Goal: Task Accomplishment & Management: Complete application form

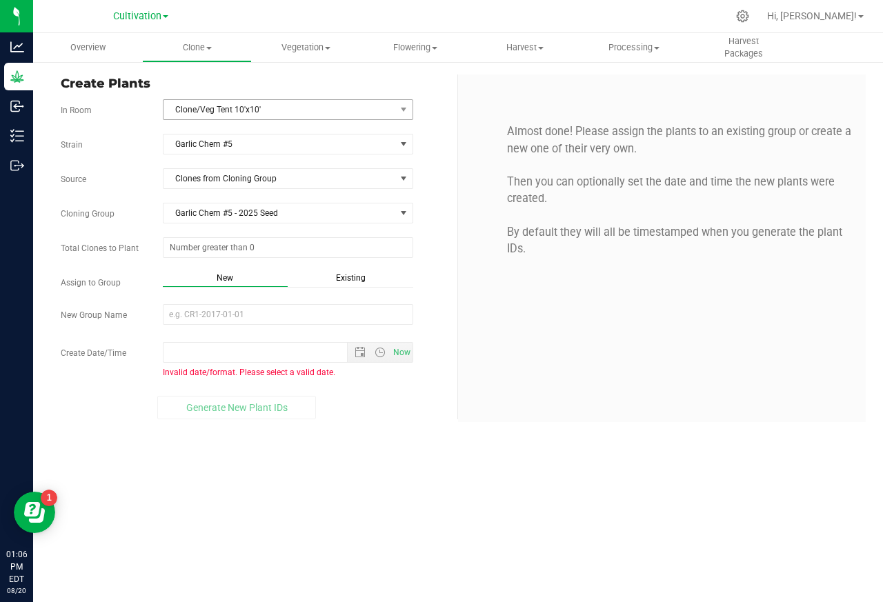
click at [197, 110] on span "Clone/Veg Tent 10'x10'" at bounding box center [279, 109] width 232 height 19
click at [191, 247] on input "text" at bounding box center [287, 247] width 249 height 19
paste input "5"
type input "5"
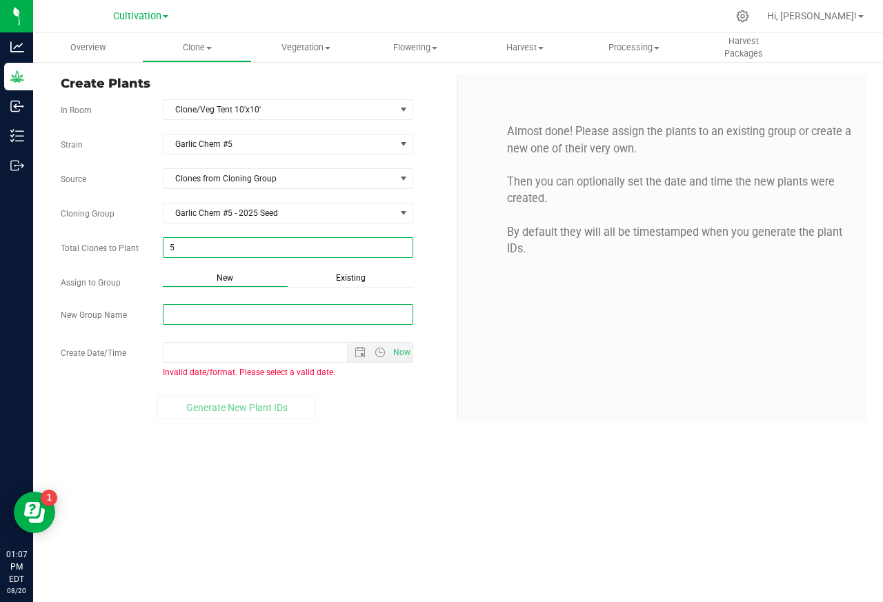
click at [179, 316] on input "New Group Name" at bounding box center [288, 314] width 250 height 21
type input "5"
paste input "Garlic Chem #5 - 2025 Mothers"
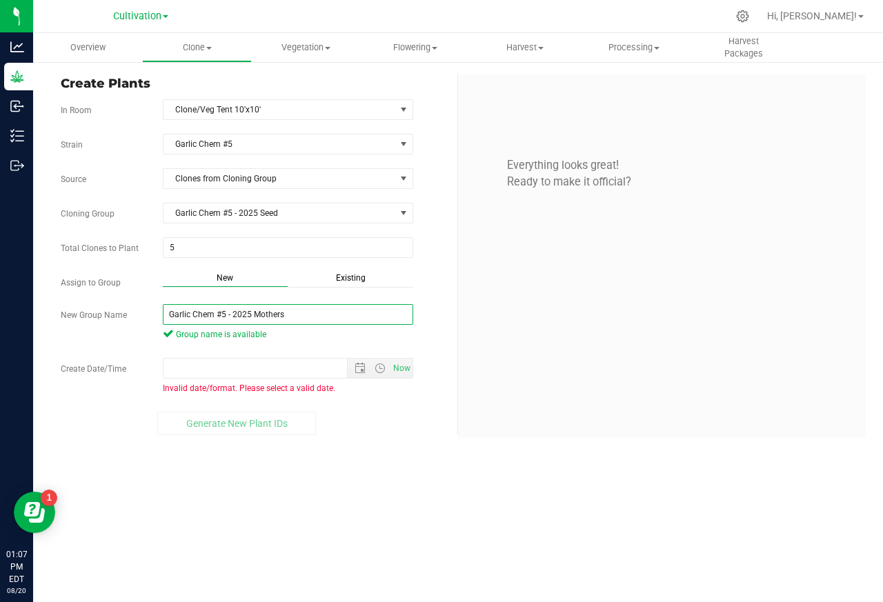
type input "Garlic Chem #5 - 2025 Mothers"
click at [197, 355] on div "Strain Garlic Chem #5 Source Clones from Cloning Group Cloning Group Garlic Che…" at bounding box center [254, 284] width 386 height 301
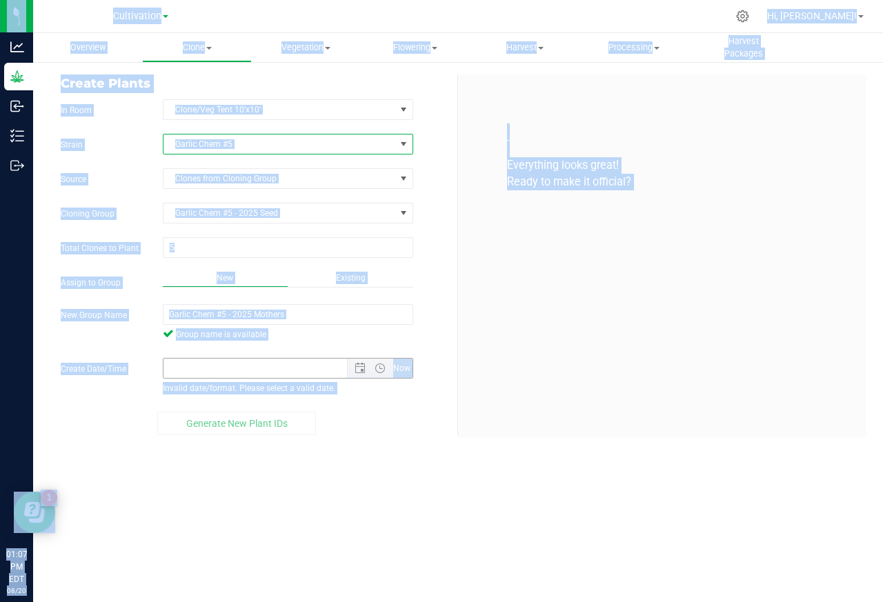
click at [181, 373] on input "Create Date/Time" at bounding box center [267, 368] width 208 height 19
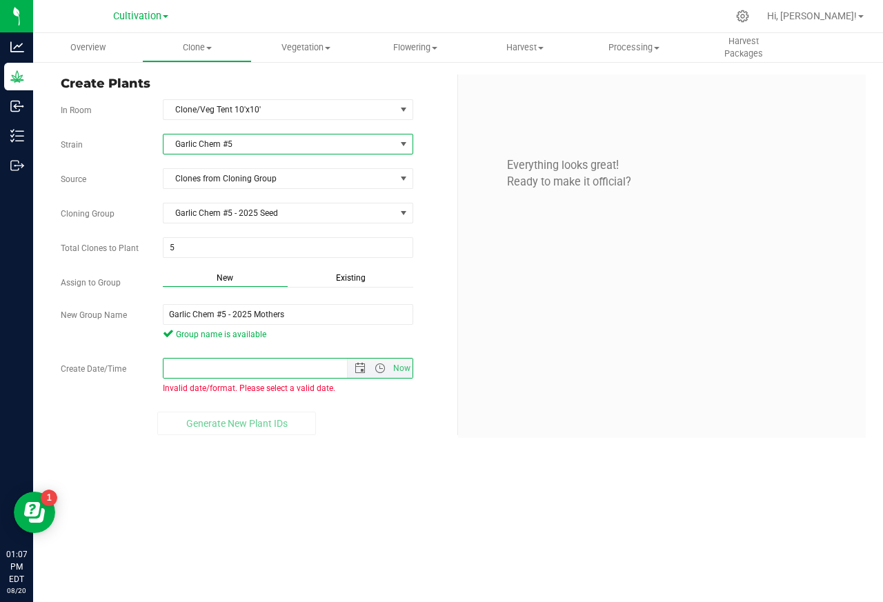
paste input "[DATE] 12:00 AM"
type input "[DATE] 12:00 AM"
click at [422, 410] on div "Strain Garlic Chem #5 Source Clones from Cloning Group Cloning Group Garlic Che…" at bounding box center [254, 284] width 386 height 301
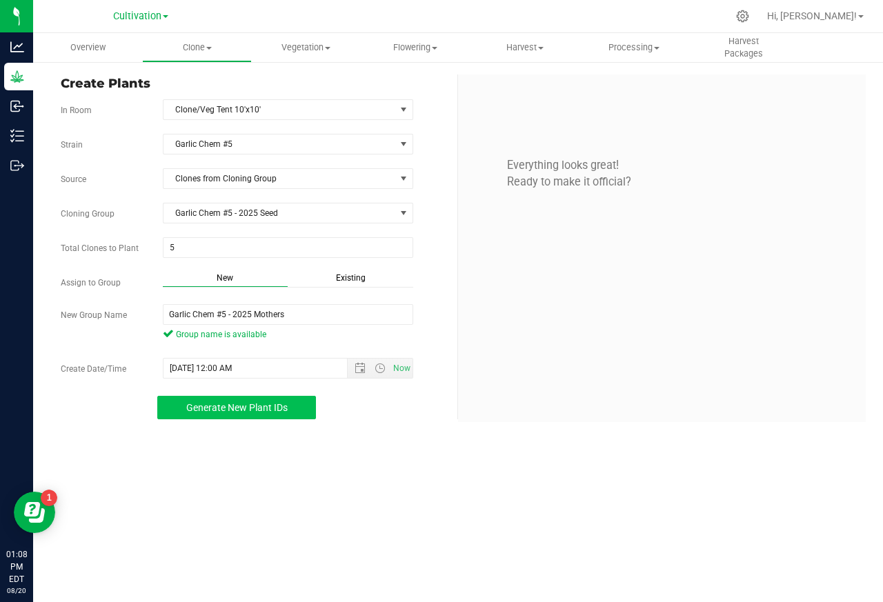
click at [214, 410] on span "Generate New Plant IDs" at bounding box center [236, 407] width 101 height 11
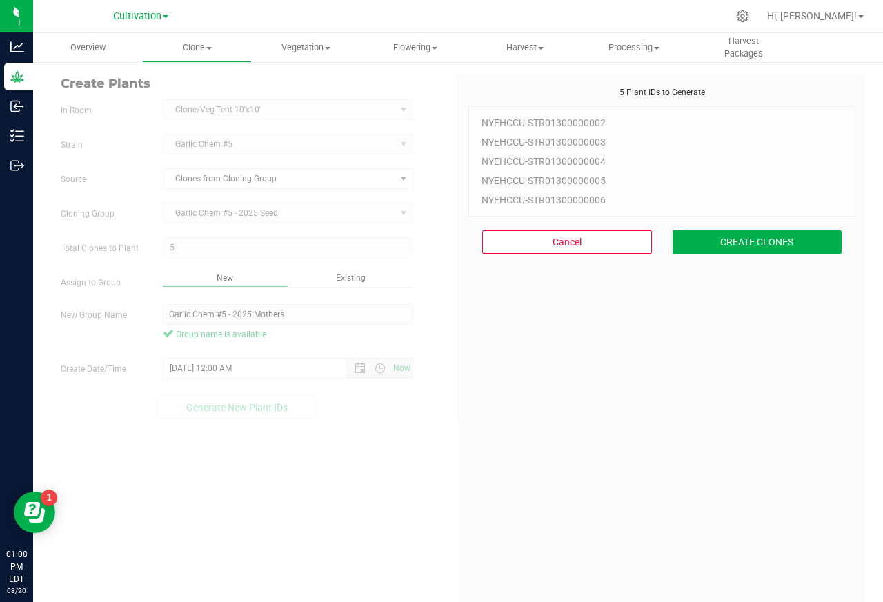
scroll to position [41, 0]
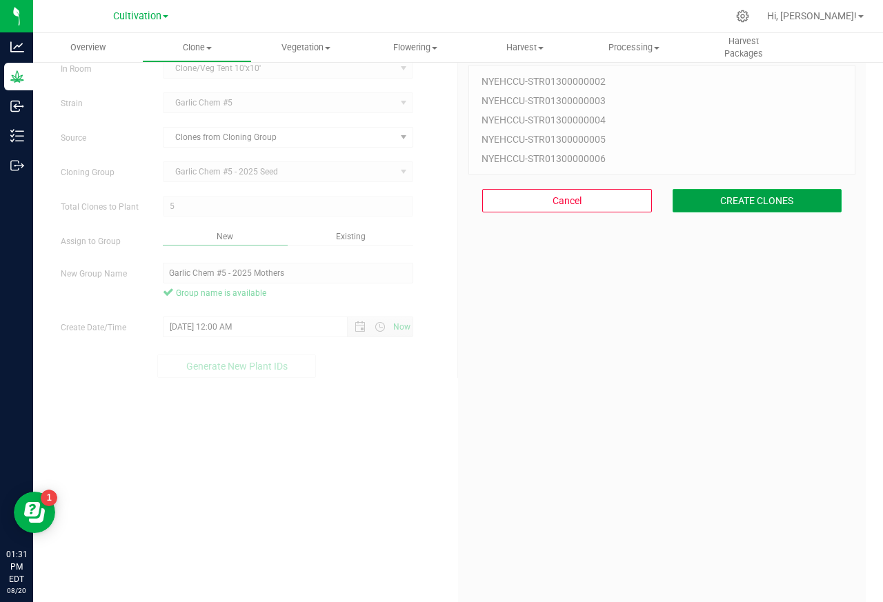
click at [754, 201] on button "CREATE CLONES" at bounding box center [758, 200] width 170 height 23
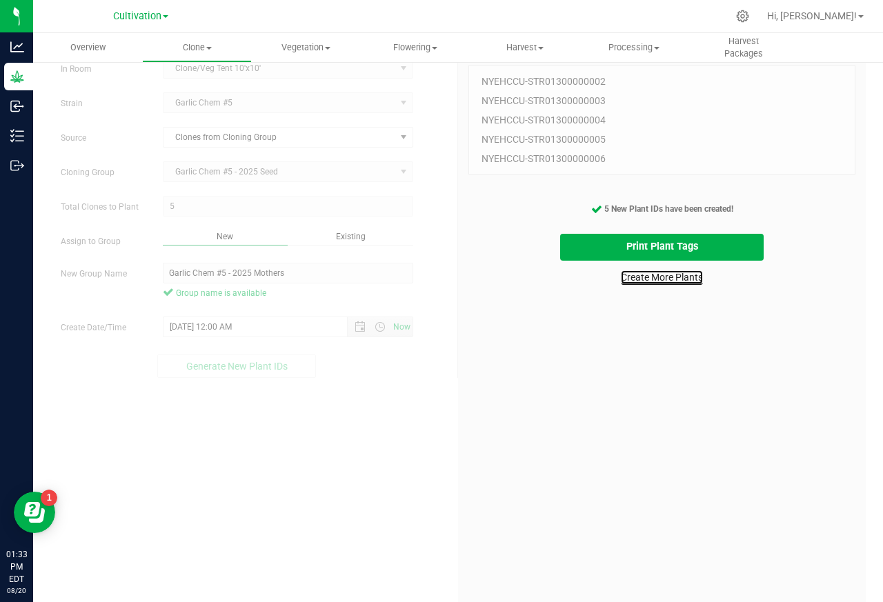
click at [639, 278] on link "Create More Plants" at bounding box center [662, 277] width 82 height 14
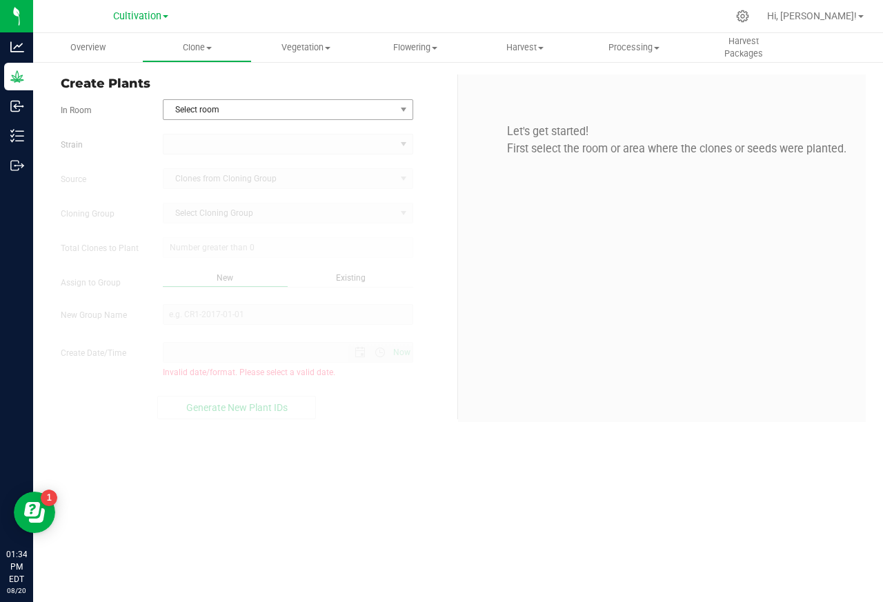
click at [197, 109] on span "Select room" at bounding box center [279, 109] width 232 height 19
click at [197, 111] on span "Select room" at bounding box center [279, 109] width 232 height 19
click at [201, 133] on li "Clone/Veg Tent 10'x10'" at bounding box center [287, 133] width 249 height 21
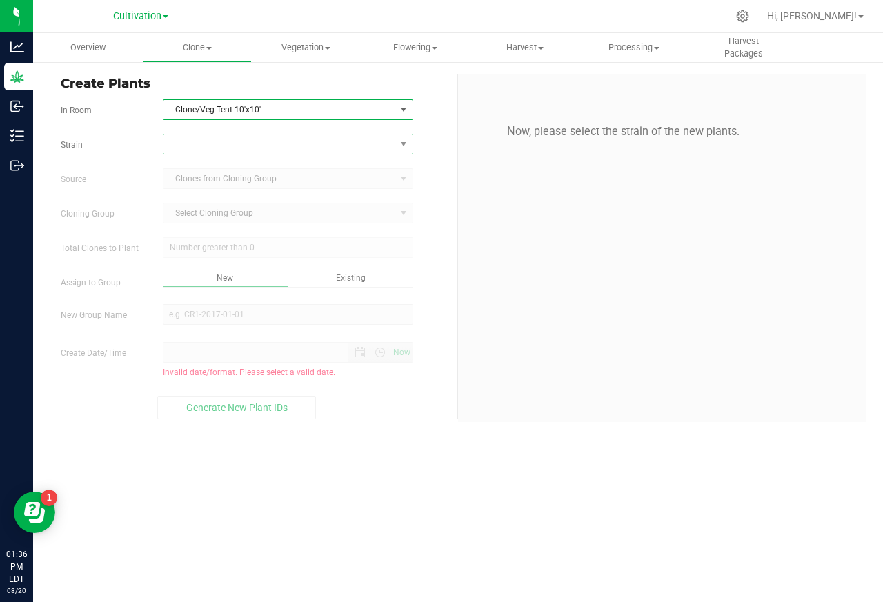
click at [180, 146] on span at bounding box center [279, 144] width 232 height 19
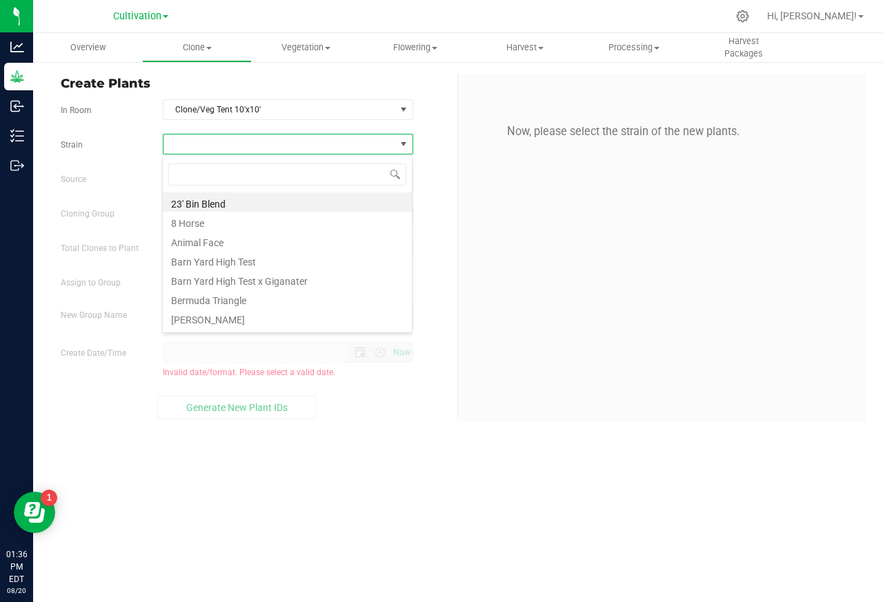
scroll to position [21, 250]
click at [184, 176] on input at bounding box center [287, 173] width 238 height 21
type input "Garlic Chem #5"
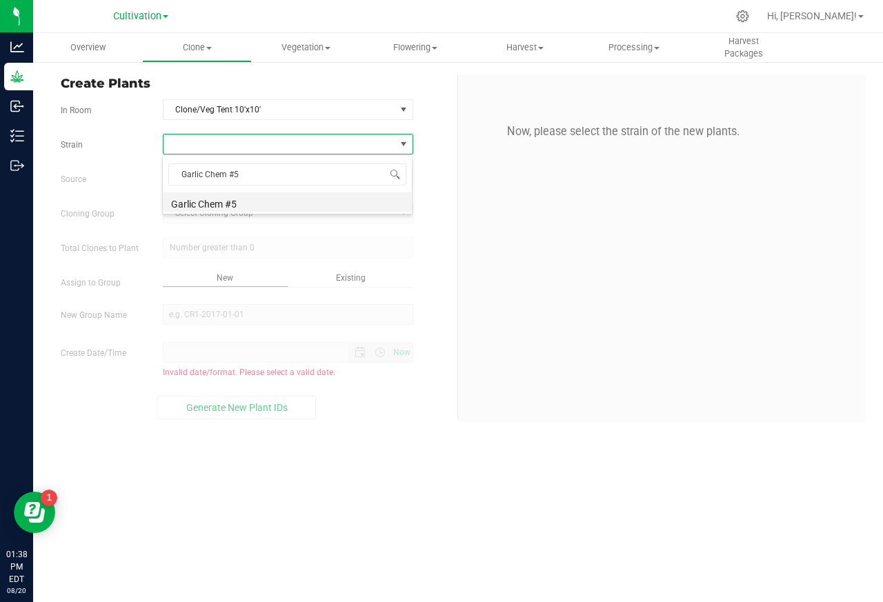
click at [201, 204] on li "Garlic Chem #5" at bounding box center [287, 201] width 249 height 19
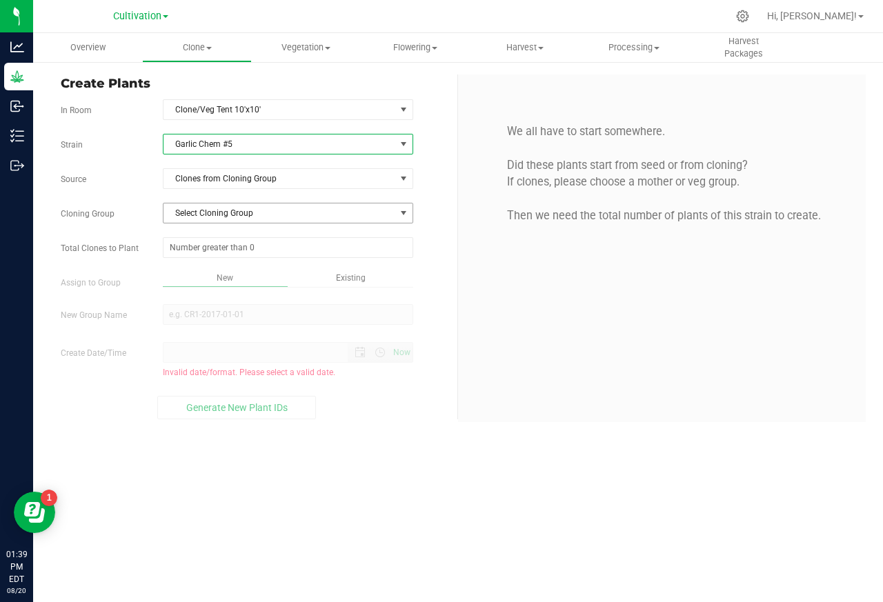
click at [236, 216] on span "Select Cloning Group" at bounding box center [279, 213] width 232 height 19
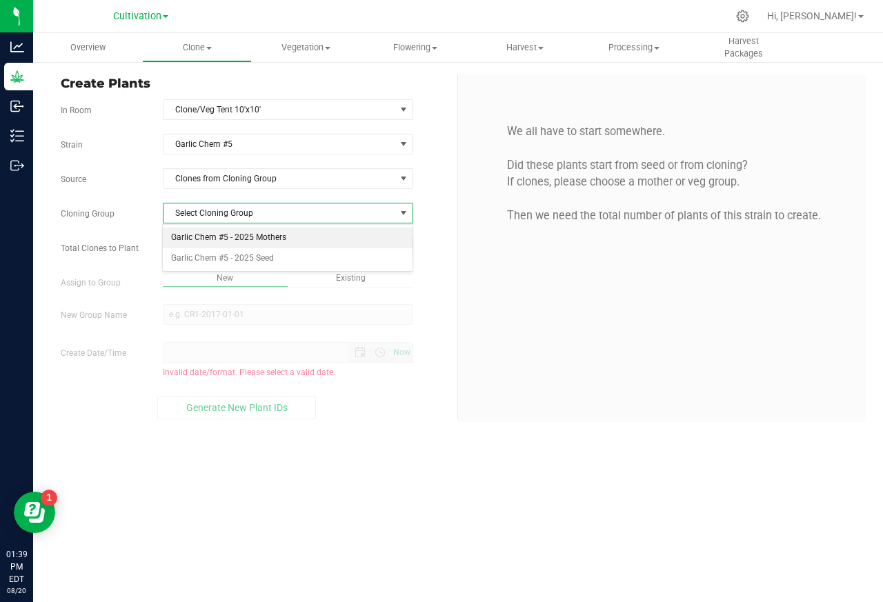
click at [208, 237] on li "Garlic Chem #5 - 2025 Mothers" at bounding box center [287, 238] width 249 height 21
click at [178, 249] on input "text" at bounding box center [287, 247] width 249 height 19
paste input "160"
type input "160"
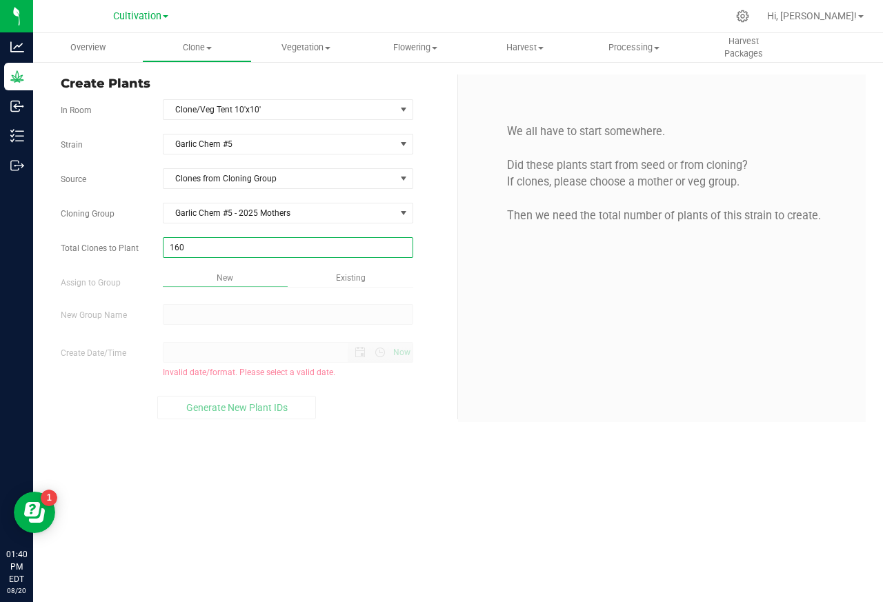
click at [207, 320] on div "Overview Clone Create plants Cloning groups Cloning plants Apply to plants Vege…" at bounding box center [458, 317] width 850 height 569
type input "160"
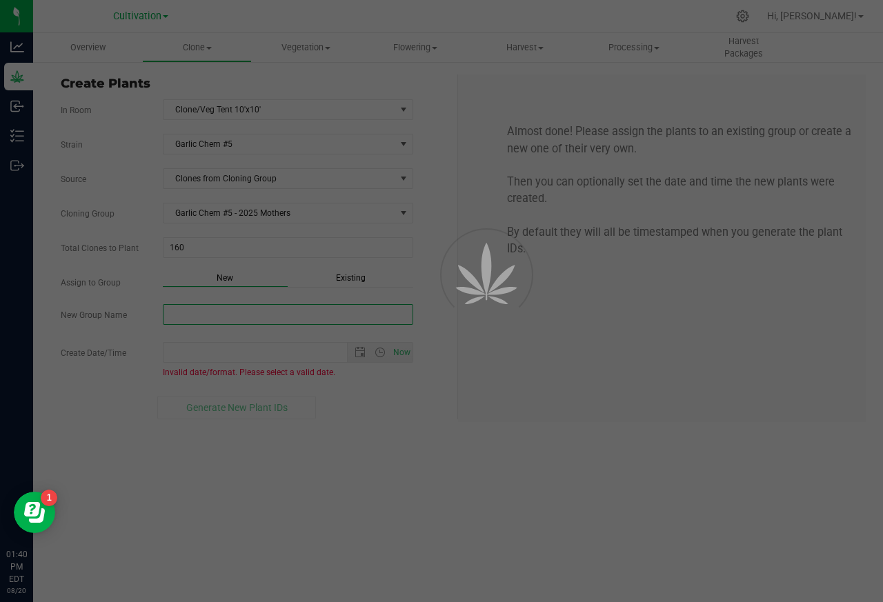
paste input "Garlic Chem #5 - 2025 Production 9am"
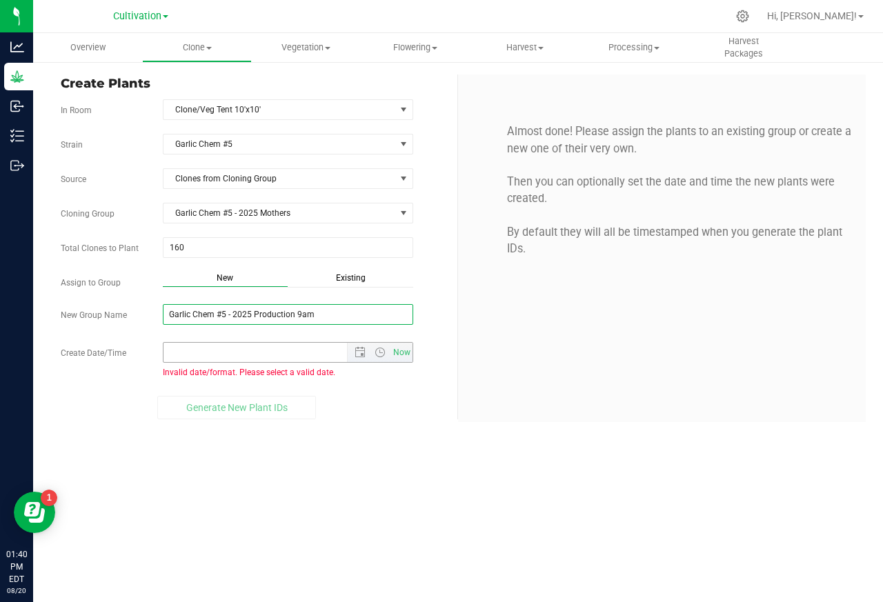
type input "Garlic Chem #5 - 2025 Production 9am"
click at [210, 354] on input "Create Date/Time" at bounding box center [267, 352] width 208 height 19
paste input "[DATE] 9:00 AM"
type input "[DATE] 9:00 AM"
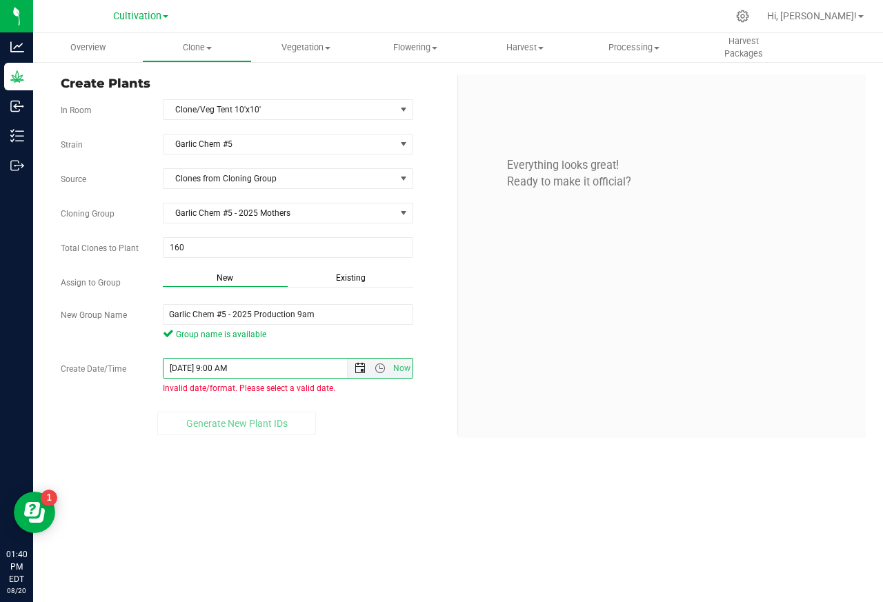
click at [353, 373] on span "Open the date view" at bounding box center [359, 368] width 23 height 11
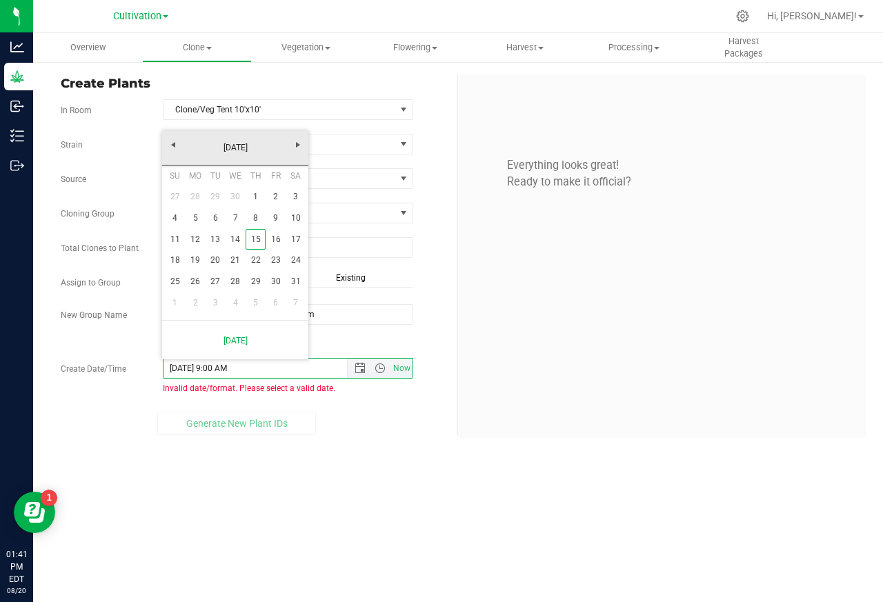
click at [254, 238] on link "15" at bounding box center [256, 239] width 20 height 21
